Goal: Find specific page/section: Find specific page/section

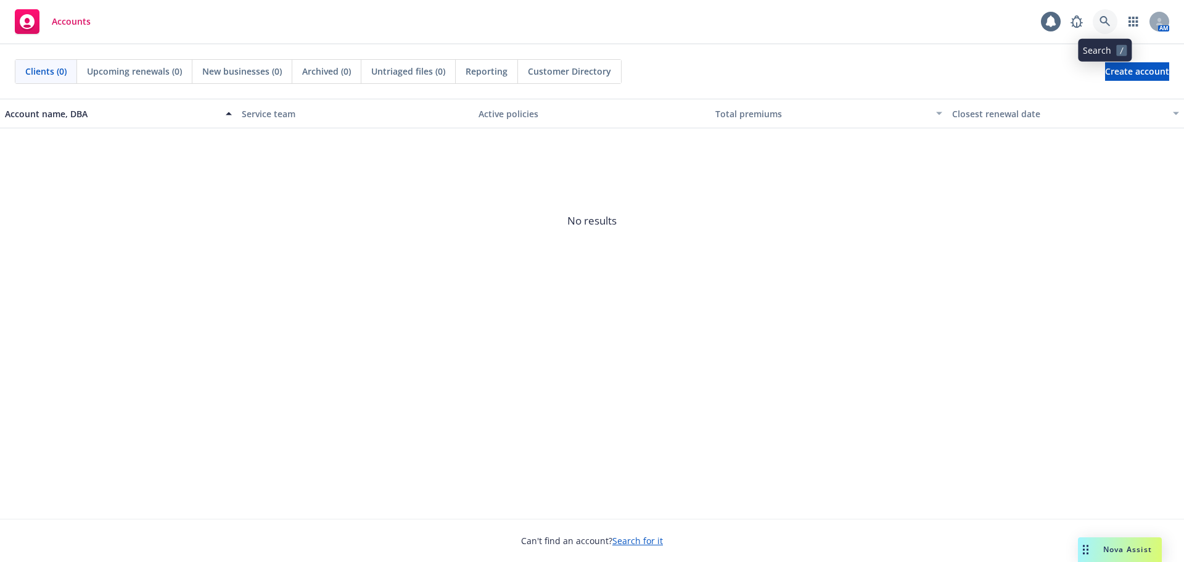
click at [1106, 20] on icon at bounding box center [1105, 21] width 11 height 11
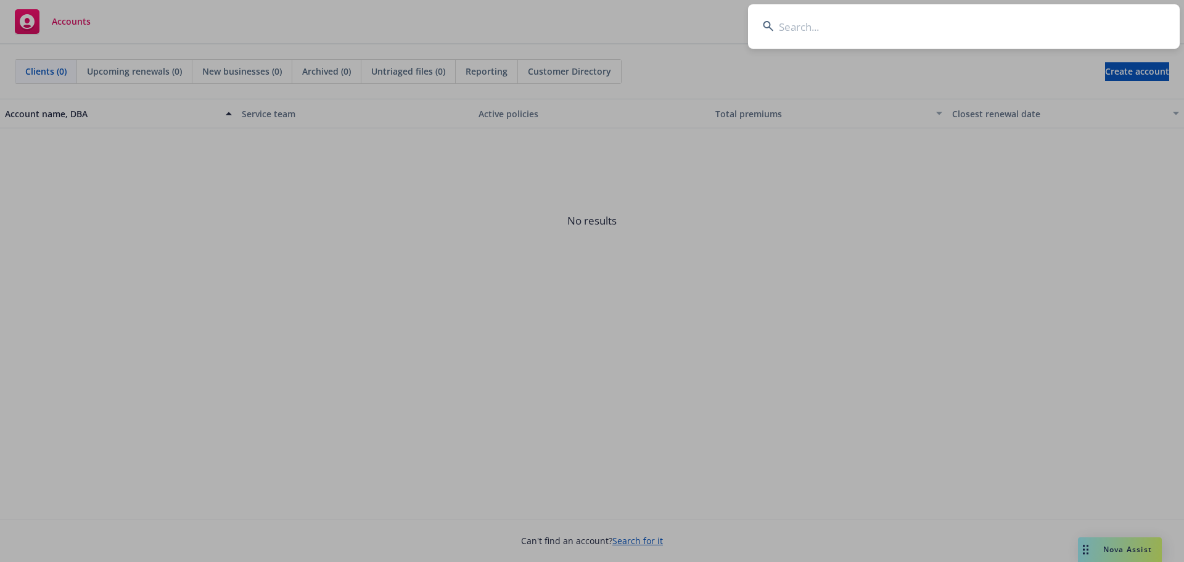
click at [901, 19] on input at bounding box center [964, 26] width 432 height 44
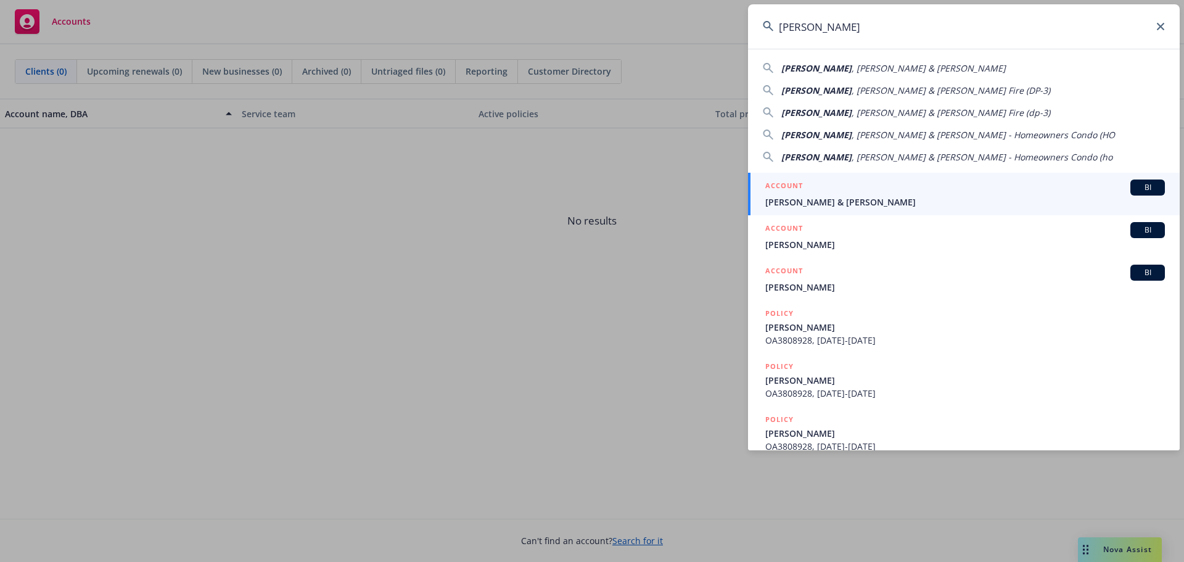
type input "[PERSON_NAME]"
click at [859, 189] on div "ACCOUNT BI" at bounding box center [966, 188] width 400 height 16
